Goal: Find specific page/section: Find specific page/section

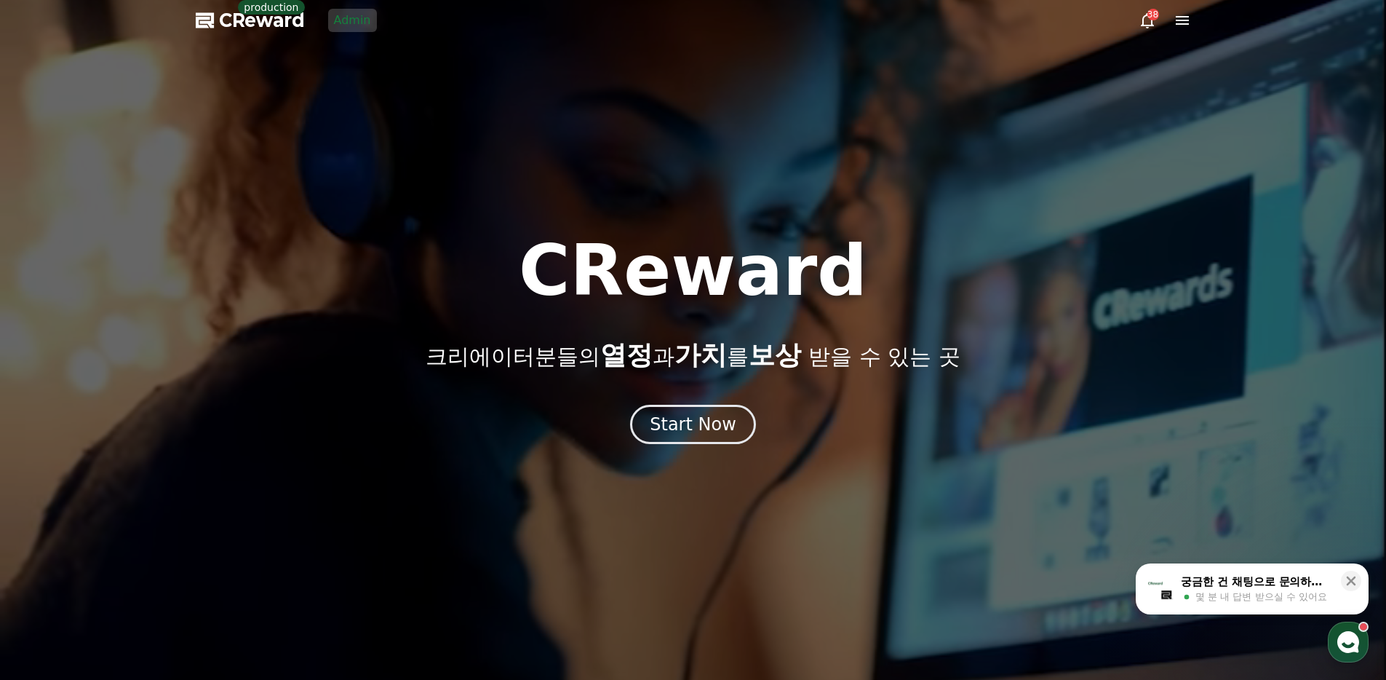
click at [346, 24] on link "Admin" at bounding box center [352, 20] width 49 height 23
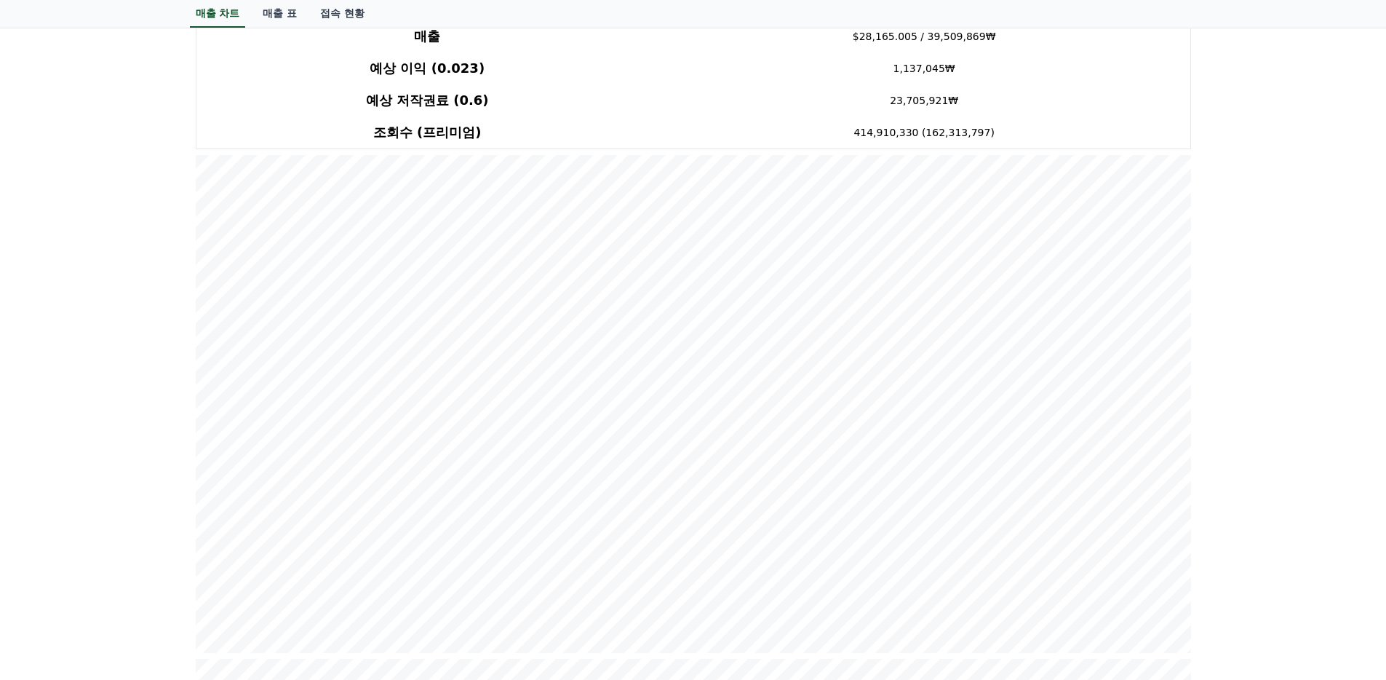
scroll to position [102, 0]
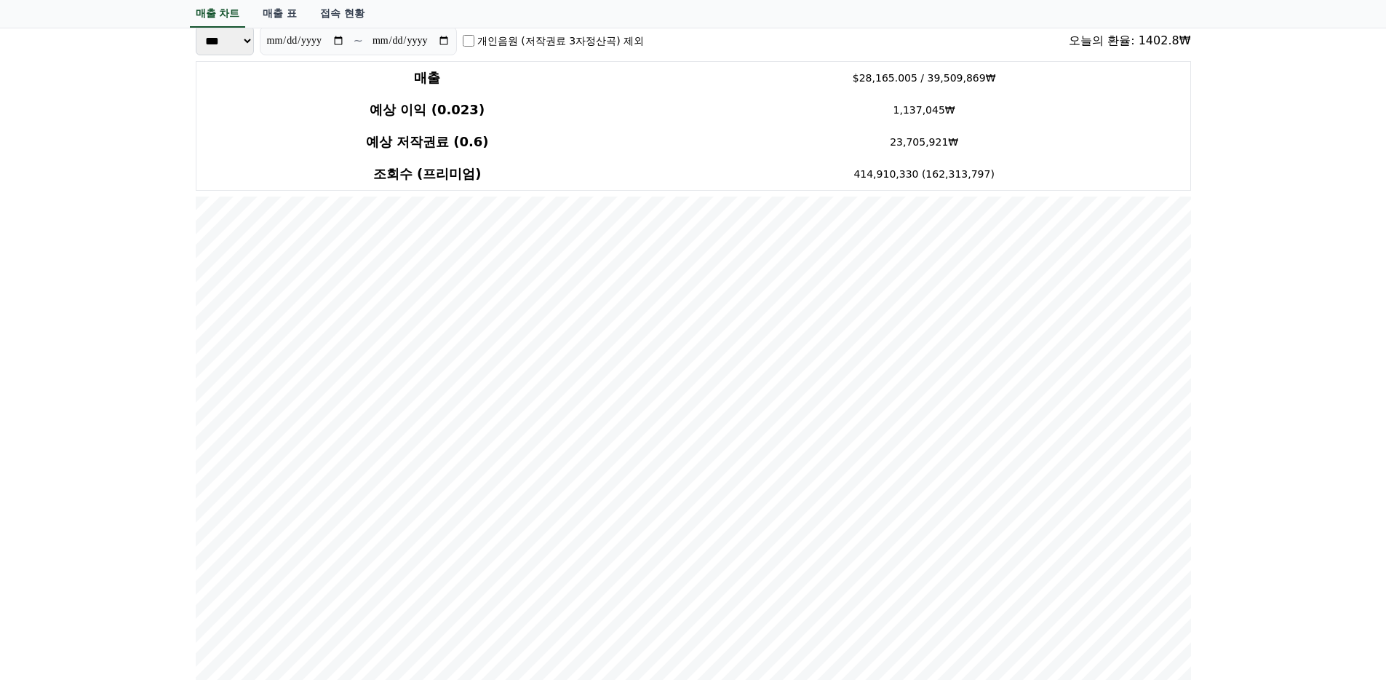
scroll to position [85, 0]
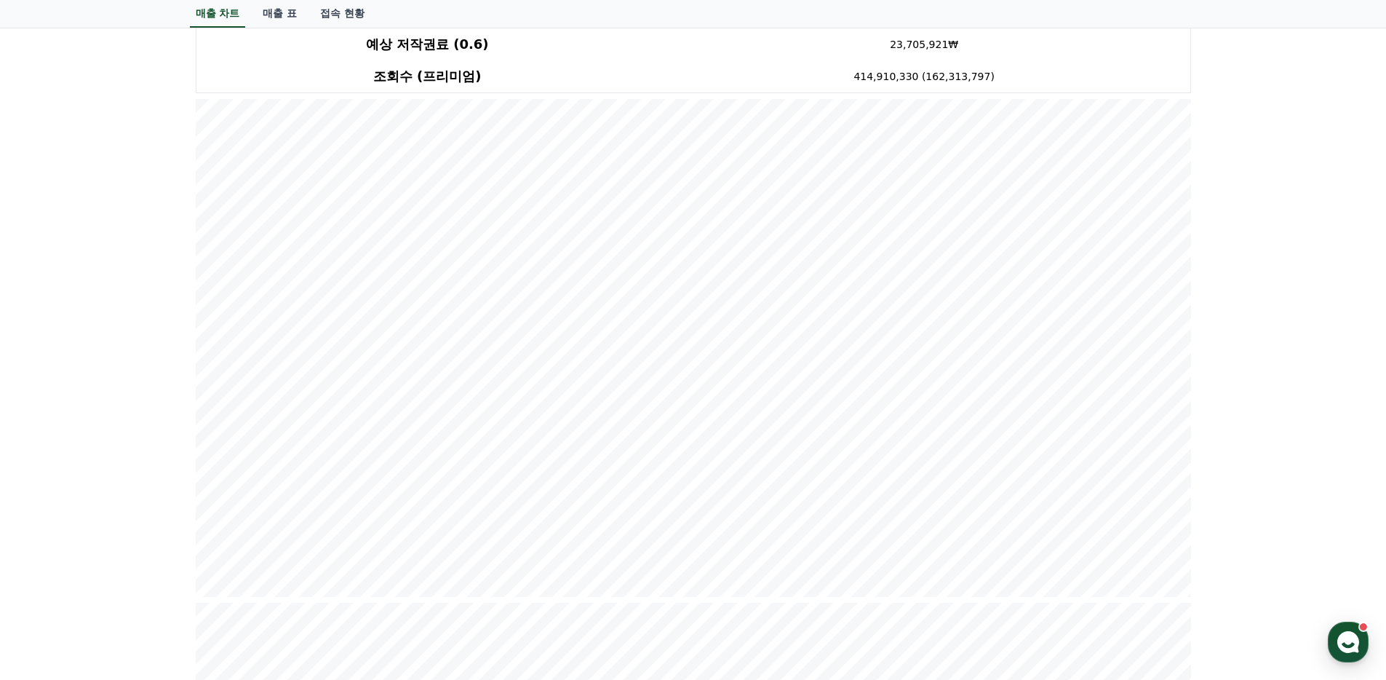
scroll to position [180, 0]
